Goal: Browse casually

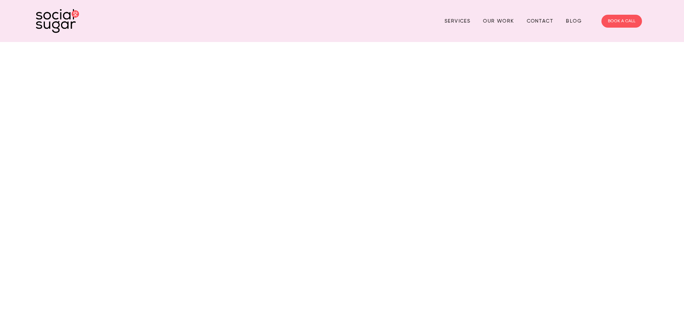
click at [51, 12] on img at bounding box center [57, 21] width 43 height 24
drag, startPoint x: 90, startPoint y: 42, endPoint x: 116, endPoint y: 63, distance: 33.5
click at [96, 48] on div at bounding box center [342, 234] width 684 height 385
click at [351, 218] on div at bounding box center [342, 234] width 684 height 385
click at [599, 285] on div at bounding box center [342, 234] width 684 height 385
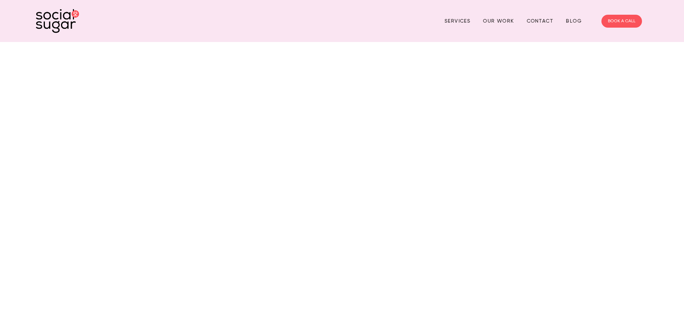
click at [96, 4] on div "Services Our Work Contact Blog BOOK A CALL" at bounding box center [342, 21] width 684 height 42
click at [83, 1] on div "Services Our Work Contact Blog BOOK A CALL" at bounding box center [342, 21] width 684 height 42
click at [101, 1] on div "Services Our Work Contact Blog BOOK A CALL" at bounding box center [342, 21] width 684 height 42
